Goal: Task Accomplishment & Management: Use online tool/utility

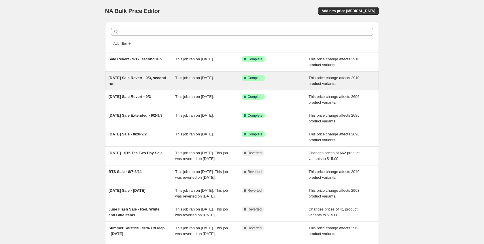
click at [139, 80] on span "Labor Day Sale Revert - 9/3, second run" at bounding box center [138, 81] width 58 height 10
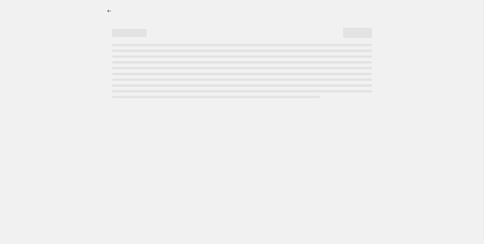
select select "pcap"
select select "no_change"
select select "tag"
select select "not_equal"
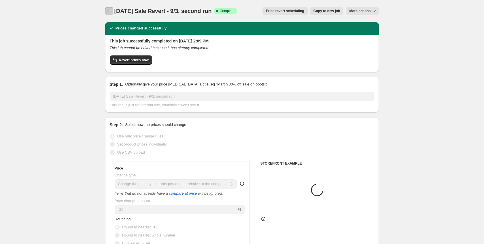
click at [108, 13] on icon "Price change jobs" at bounding box center [109, 11] width 6 height 6
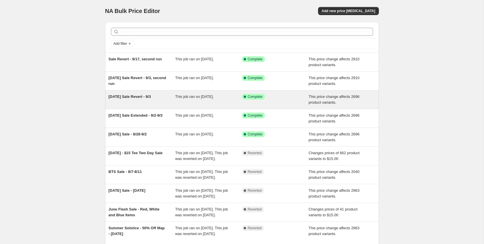
click at [137, 96] on span "Labor Day Sale Revert - 9/3" at bounding box center [130, 96] width 42 height 4
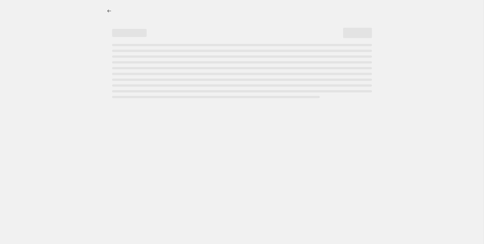
select select "pcap"
select select "no_change"
select select "tag"
select select "not_equal"
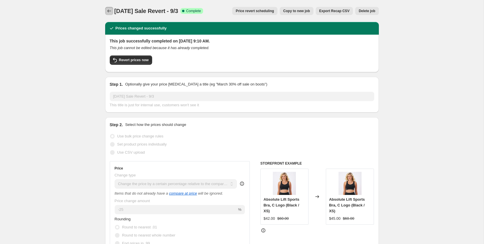
click at [109, 12] on icon "Price change jobs" at bounding box center [109, 11] width 6 height 6
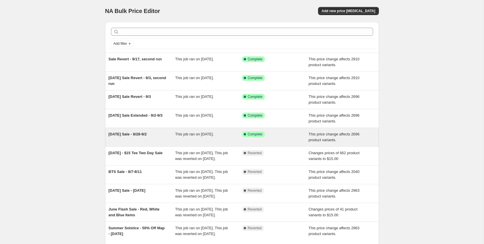
click at [131, 133] on span "Labor Day Sale - 8/28-9/2" at bounding box center [128, 134] width 38 height 4
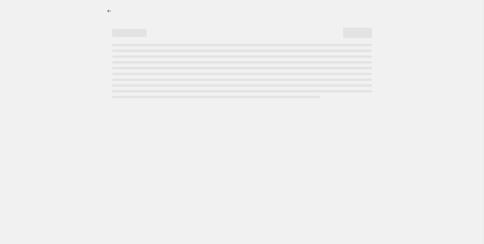
select select "pcap"
select select "no_change"
select select "tag"
select select "not_equal"
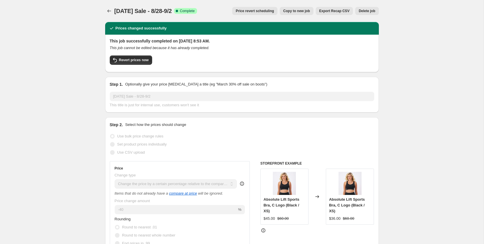
click at [302, 12] on span "Copy to new job" at bounding box center [296, 11] width 27 height 5
select select "pcap"
select select "no_change"
select select "tag"
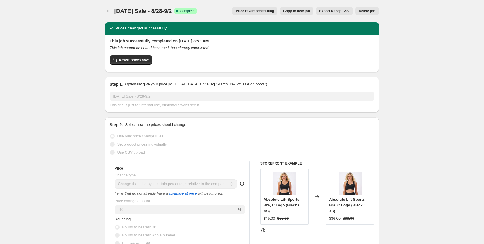
select select "not_equal"
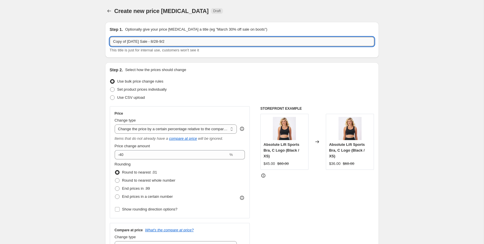
click at [163, 41] on input "Copy of Labor Day Sale - 8/28-9/2" at bounding box center [242, 41] width 265 height 9
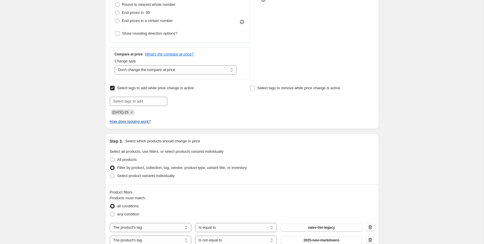
scroll to position [179, 0]
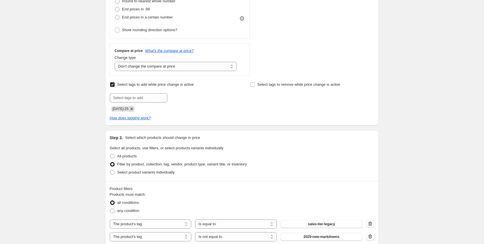
click at [134, 109] on icon "Remove labor-day-25" at bounding box center [131, 108] width 5 height 5
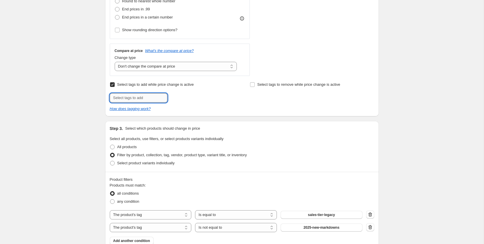
click at [136, 100] on input "text" at bounding box center [139, 97] width 58 height 9
paste input "long-weekend-40"
type input "long-weekend-40"
click at [186, 99] on span "long-weekend..." at bounding box center [193, 97] width 26 height 4
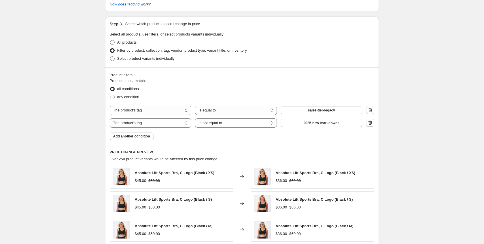
scroll to position [294, 0]
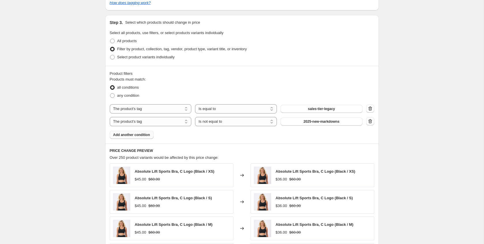
click at [137, 134] on span "Add another condition" at bounding box center [131, 134] width 37 height 5
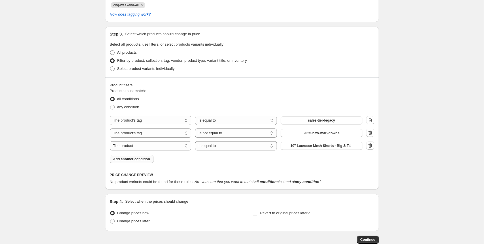
scroll to position [285, 0]
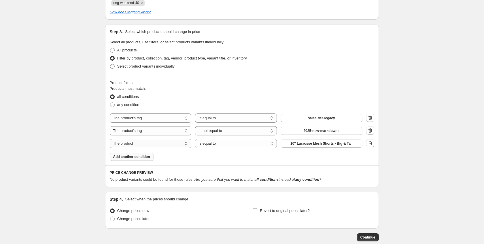
click at [150, 145] on select "The product The product's collection The product's tag The product's vendor The…" at bounding box center [151, 143] width 82 height 9
select select "tag"
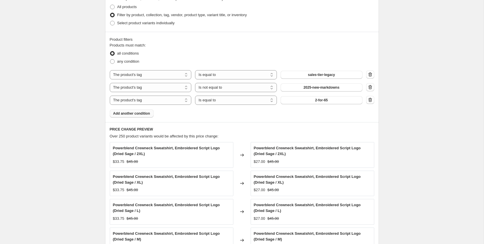
scroll to position [472, 0]
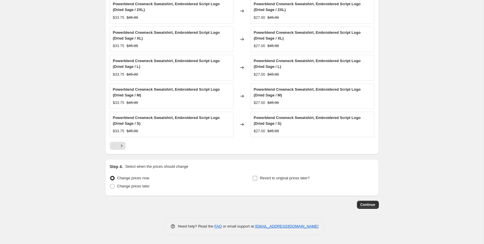
click at [268, 178] on span "Revert to original prices later?" at bounding box center [285, 178] width 50 height 4
click at [257, 178] on input "Revert to original prices later?" at bounding box center [255, 178] width 5 height 5
checkbox input "true"
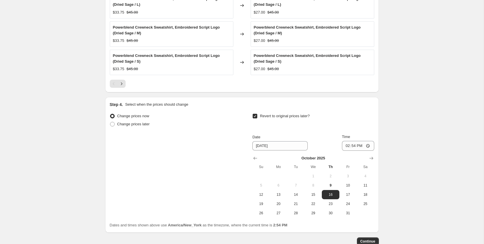
scroll to position [570, 0]
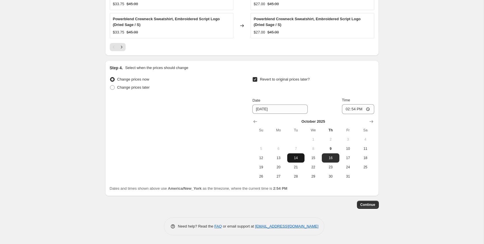
click at [295, 157] on span "14" at bounding box center [296, 157] width 13 height 5
type input "10/14/2025"
click at [348, 109] on input "14:54" at bounding box center [358, 109] width 32 height 10
click at [354, 109] on input "21:54" at bounding box center [358, 109] width 32 height 10
click at [358, 109] on input "21:00" at bounding box center [358, 109] width 32 height 10
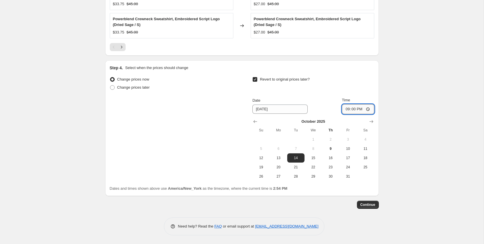
type input "09:00"
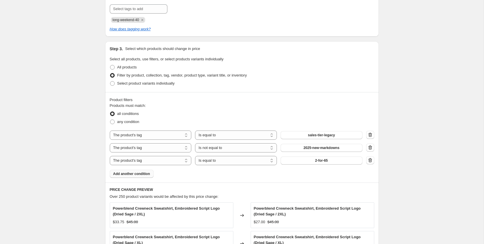
scroll to position [0, 0]
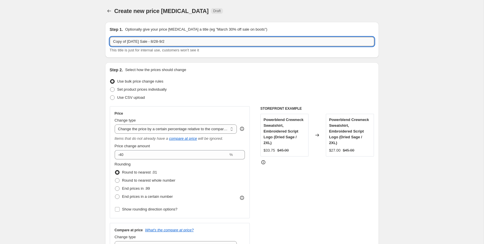
click at [143, 42] on input "Copy of Labor Day Sale - 8/28-9/2" at bounding box center [242, 41] width 265 height 9
drag, startPoint x: 143, startPoint y: 42, endPoint x: 105, endPoint y: 40, distance: 37.6
click at [105, 40] on div "Step 1. Optionally give your price change job a title (eg "March 30% off sale o…" at bounding box center [242, 40] width 274 height 36
drag, startPoint x: 178, startPoint y: 40, endPoint x: 196, endPoint y: 41, distance: 18.2
click at [178, 40] on input "Indigenous People Day Sale - 8/28-9/2" at bounding box center [242, 41] width 265 height 9
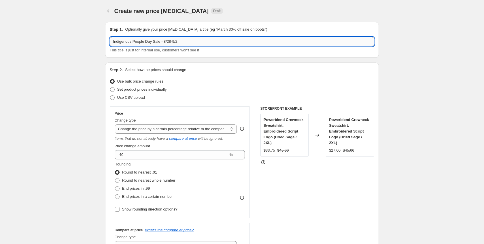
drag, startPoint x: 196, startPoint y: 41, endPoint x: 166, endPoint y: 42, distance: 30.3
click at [166, 42] on input "Indigenous People Day Sale - 8/28-9/2" at bounding box center [242, 41] width 265 height 9
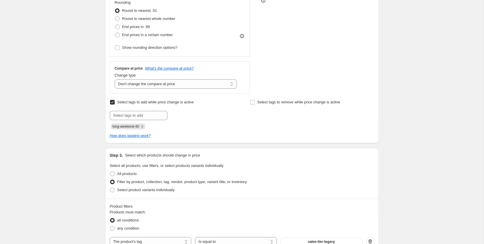
scroll to position [289, 0]
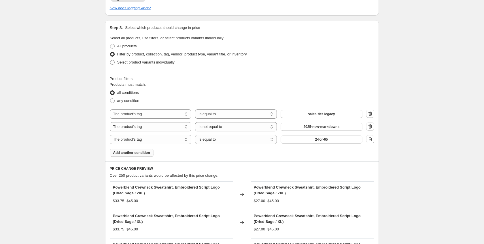
type input "Indigenous People Day Sale - 10/10-10/14"
click at [306, 141] on button "2-for-65" at bounding box center [322, 139] width 82 height 8
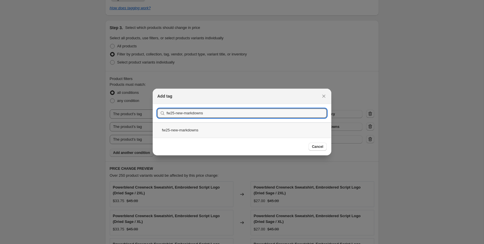
type input "fw25-new-markdowns"
click at [196, 129] on div "fw25-new-markdowns" at bounding box center [242, 129] width 179 height 15
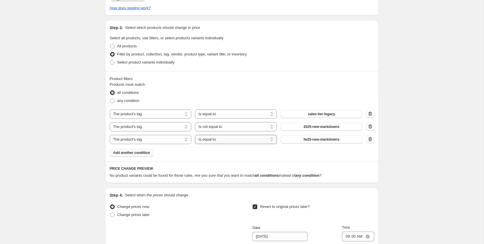
click at [243, 138] on select "Is equal to Is not equal to" at bounding box center [236, 139] width 82 height 9
select select "not_equal"
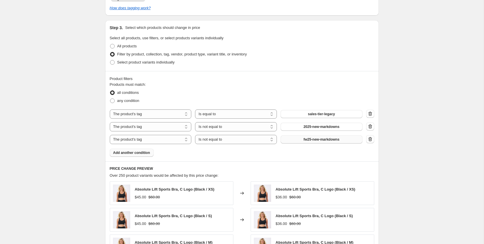
click at [313, 139] on span "fw25-new-markdowns" at bounding box center [322, 139] width 36 height 5
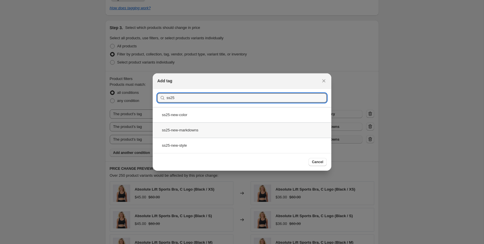
type input "ss25"
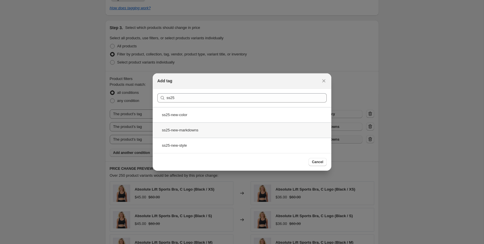
click at [210, 132] on div "ss25-new-markdowns" at bounding box center [242, 129] width 179 height 15
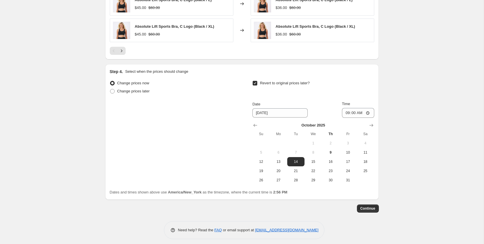
scroll to position [561, 0]
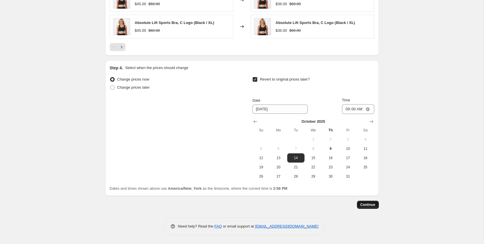
click at [363, 203] on span "Continue" at bounding box center [368, 204] width 15 height 5
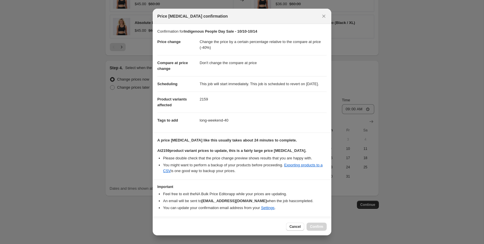
scroll to position [22, 0]
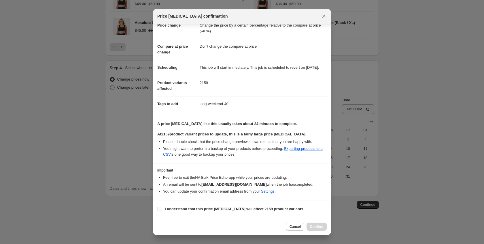
click at [261, 210] on b "I understand that this price change job will affect 2159 product variants" at bounding box center [234, 208] width 139 height 4
click at [162, 210] on input "I understand that this price change job will affect 2159 product variants" at bounding box center [160, 208] width 5 height 5
checkbox input "true"
click at [320, 227] on span "Confirm" at bounding box center [316, 226] width 13 height 5
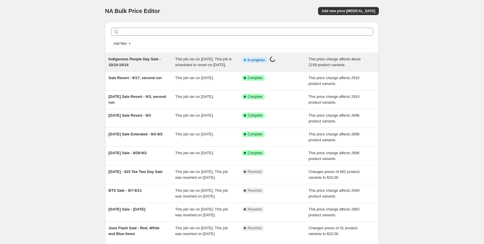
click at [276, 68] on div "Info Partially complete In progress Price change job in progress..." at bounding box center [275, 62] width 67 height 12
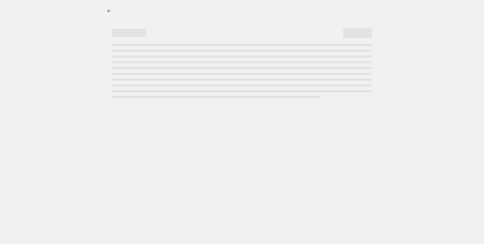
select select "pcap"
select select "no_change"
select select "tag"
select select "not_equal"
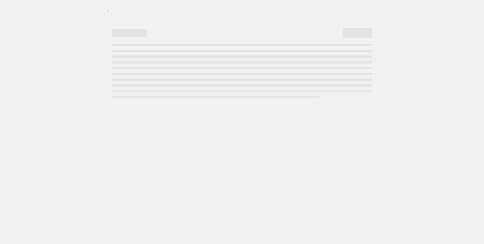
select select "tag"
select select "not_equal"
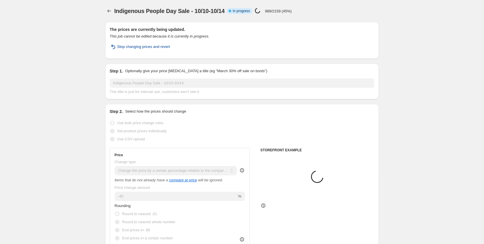
click at [132, 45] on span "Stop changing prices and revert" at bounding box center [143, 47] width 53 height 6
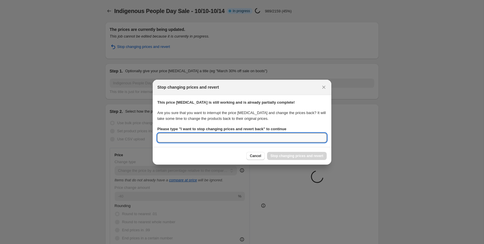
click at [238, 139] on input "Please type " I want to stop changing prices and revert back " to continue" at bounding box center [241, 137] width 169 height 9
click at [263, 129] on b "Please type " I want to stop changing prices and revert back " to continue" at bounding box center [221, 129] width 129 height 4
click at [263, 133] on input "Please type " I want to stop changing prices and revert back " to continue" at bounding box center [241, 137] width 169 height 9
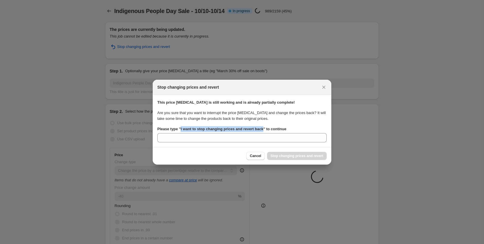
drag, startPoint x: 263, startPoint y: 129, endPoint x: 182, endPoint y: 130, distance: 80.7
click at [182, 130] on b "Please type " I want to stop changing prices and revert back " to continue" at bounding box center [221, 129] width 129 height 4
click at [182, 133] on input "Please type " I want to stop changing prices and revert back " to continue" at bounding box center [241, 137] width 169 height 9
copy b "I want to stop changing prices and revert back"
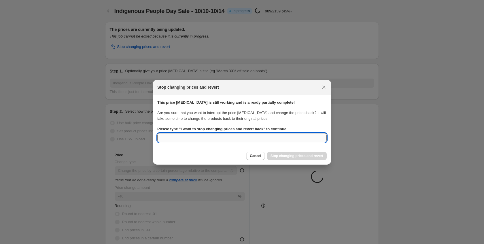
click at [176, 139] on input "Please type " I want to stop changing prices and revert back " to continue" at bounding box center [241, 137] width 169 height 9
paste input "I want to stop changing prices and revert back"
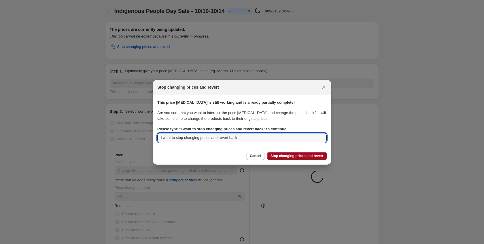
type input "I want to stop changing prices and revert back"
click at [289, 155] on span "Stop changing prices and revert" at bounding box center [297, 155] width 53 height 5
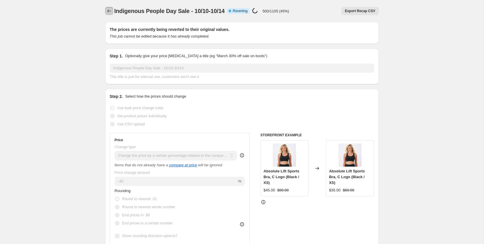
click at [105, 9] on button "Price change jobs" at bounding box center [109, 11] width 8 height 8
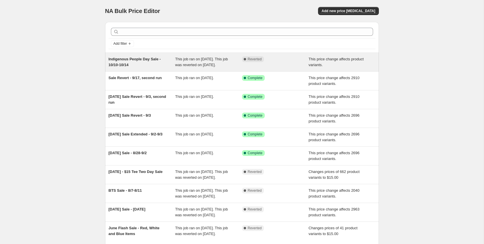
click at [149, 66] on div "Indigenous People Day Sale - 10/10-10/14" at bounding box center [142, 62] width 67 height 12
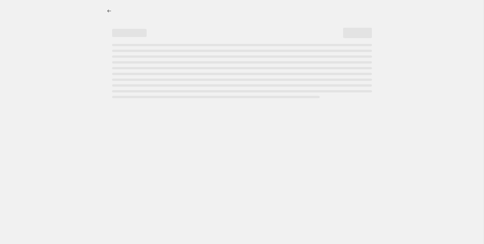
select select "pcap"
select select "no_change"
select select "tag"
select select "not_equal"
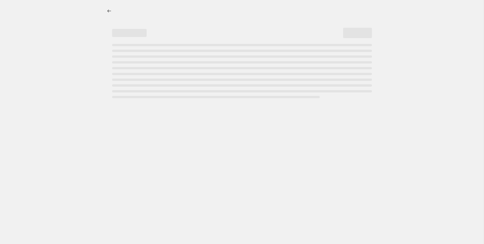
select select "tag"
select select "not_equal"
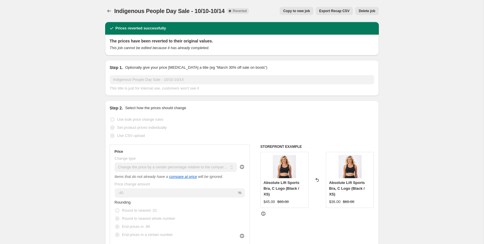
click at [300, 12] on span "Copy to new job" at bounding box center [296, 11] width 27 height 5
select select "pcap"
select select "no_change"
select select "tag"
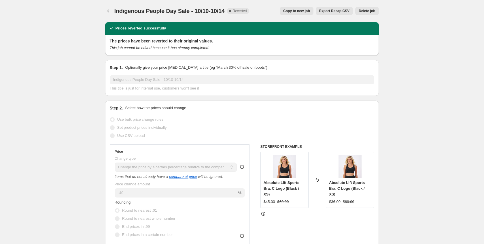
select select "not_equal"
select select "tag"
select select "not_equal"
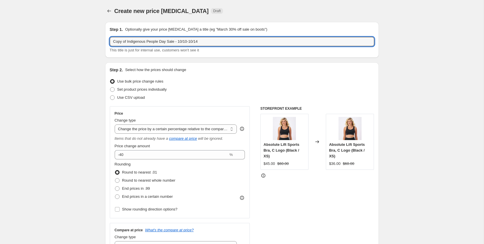
drag, startPoint x: 128, startPoint y: 43, endPoint x: 77, endPoint y: 40, distance: 51.1
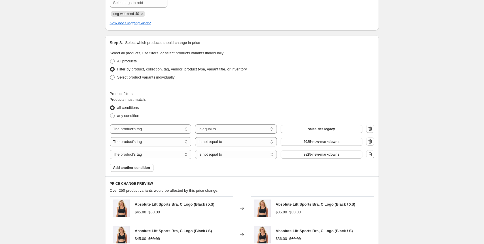
scroll to position [463, 0]
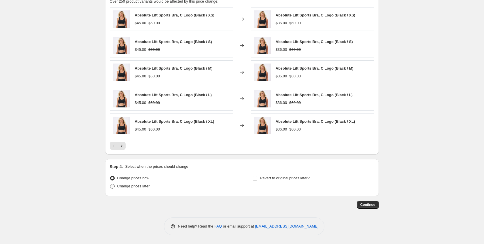
type input "Indigenous People Day Sale - 10/10-10/14"
click at [134, 187] on span "Change prices later" at bounding box center [133, 186] width 33 height 4
click at [110, 184] on input "Change prices later" at bounding box center [110, 184] width 0 height 0
radio input "true"
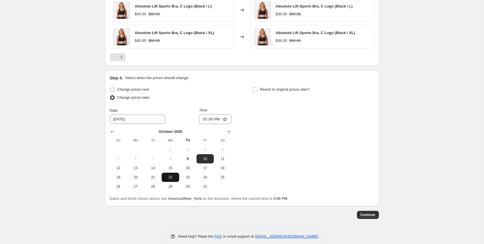
scroll to position [561, 0]
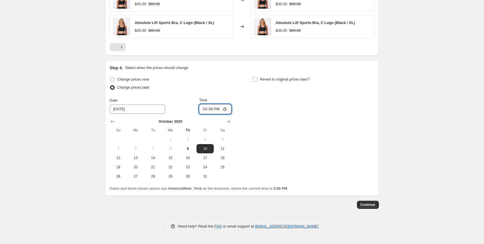
click at [204, 108] on input "15:06" at bounding box center [215, 109] width 32 height 10
type input "08:45"
click at [272, 91] on div "Revert to original prices later?" at bounding box center [314, 83] width 122 height 17
click at [255, 78] on input "Revert to original prices later?" at bounding box center [255, 79] width 5 height 5
checkbox input "true"
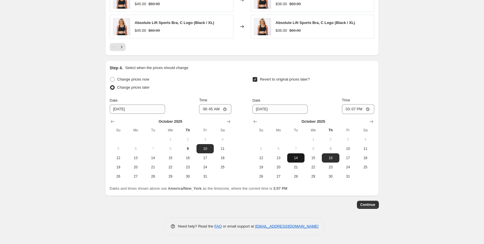
click at [295, 160] on button "14" at bounding box center [295, 157] width 17 height 9
type input "10/14/2025"
click at [345, 109] on input "15:07" at bounding box center [358, 109] width 32 height 10
type input "09:00"
click at [340, 86] on div "Revert to original prices later?" at bounding box center [314, 83] width 122 height 17
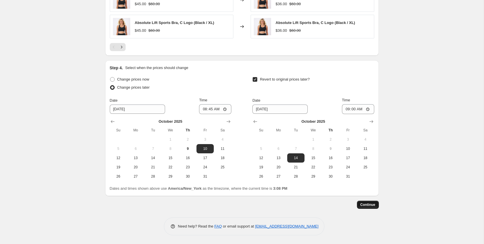
click at [370, 207] on span "Continue" at bounding box center [368, 204] width 15 height 5
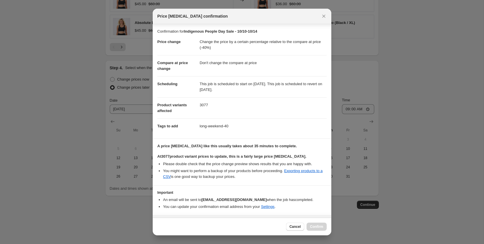
scroll to position [15, 0]
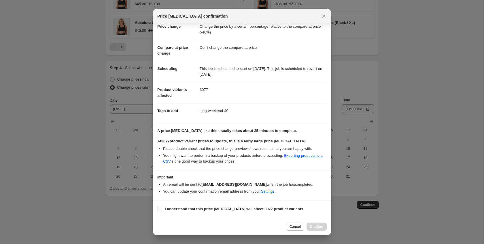
click at [161, 208] on input "I understand that this price change job will affect 3077 product variants" at bounding box center [160, 208] width 5 height 5
checkbox input "true"
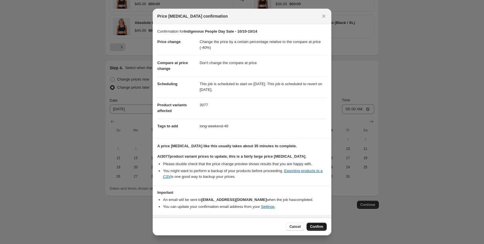
click at [312, 225] on span "Confirm" at bounding box center [316, 226] width 13 height 5
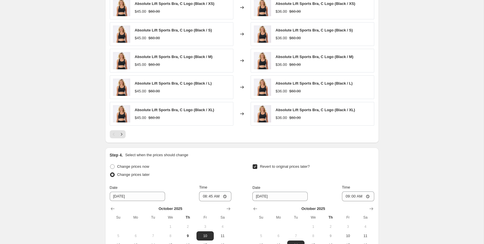
scroll to position [596, 0]
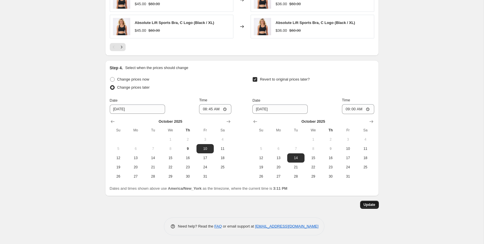
click at [368, 206] on span "Update" at bounding box center [370, 204] width 12 height 5
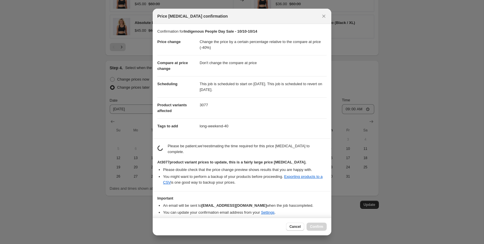
scroll to position [21, 0]
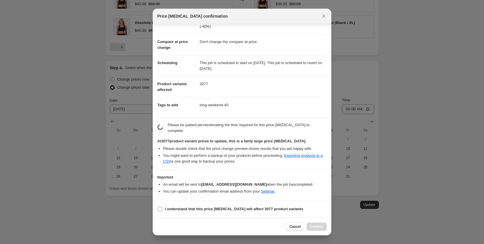
click at [161, 210] on input "I understand that this price change job will affect 3077 product variants" at bounding box center [160, 208] width 5 height 5
checkbox input "true"
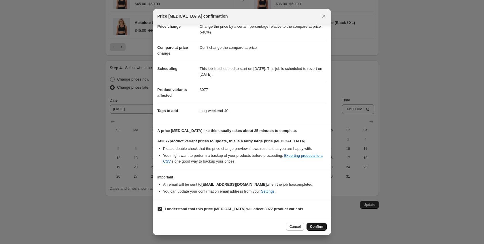
click at [315, 223] on button "Confirm" at bounding box center [317, 226] width 20 height 8
